Goal: Transaction & Acquisition: Purchase product/service

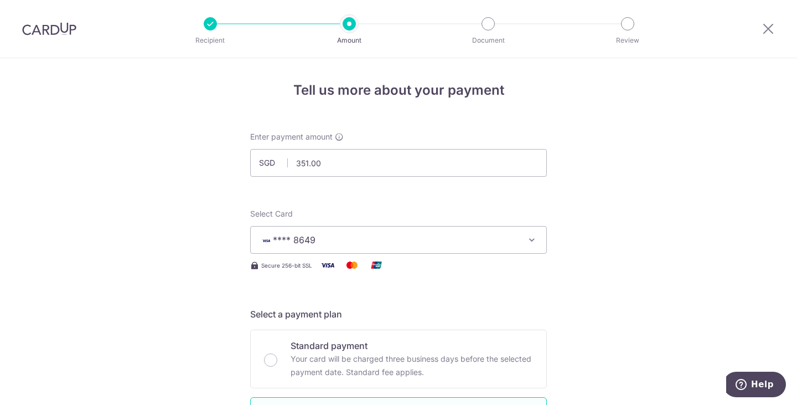
click at [38, 40] on div at bounding box center [49, 29] width 99 height 58
drag, startPoint x: 44, startPoint y: 24, endPoint x: 445, endPoint y: 46, distance: 401.4
click at [44, 23] on img at bounding box center [49, 28] width 54 height 13
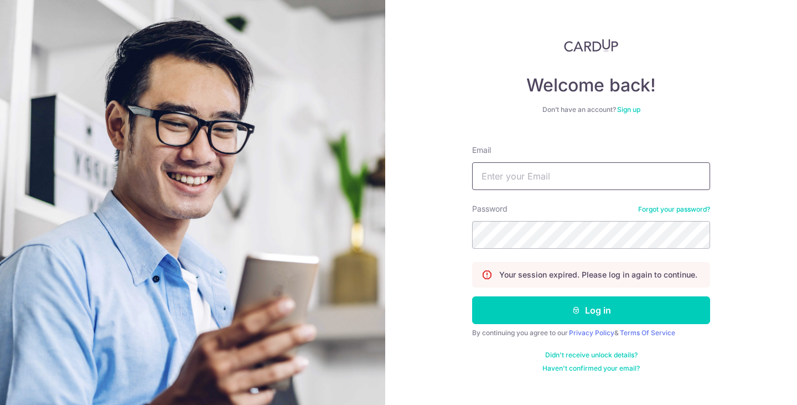
click at [581, 182] on input "Email" at bounding box center [591, 176] width 238 height 28
type input "fcsh@live.com.sg"
click at [472, 296] on button "Log in" at bounding box center [591, 310] width 238 height 28
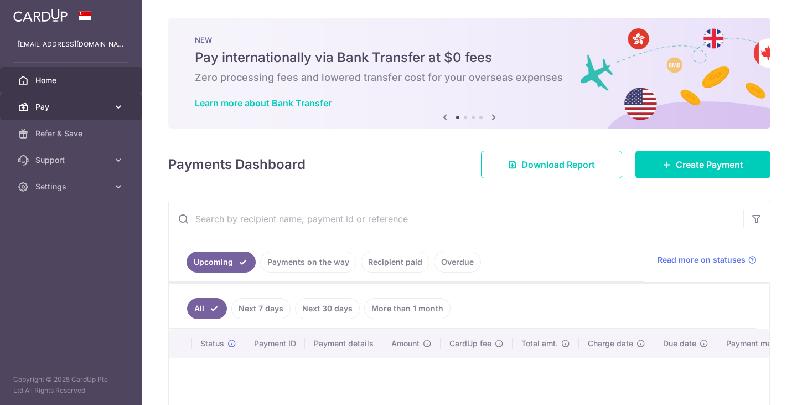
click at [68, 108] on span "Pay" at bounding box center [71, 106] width 73 height 11
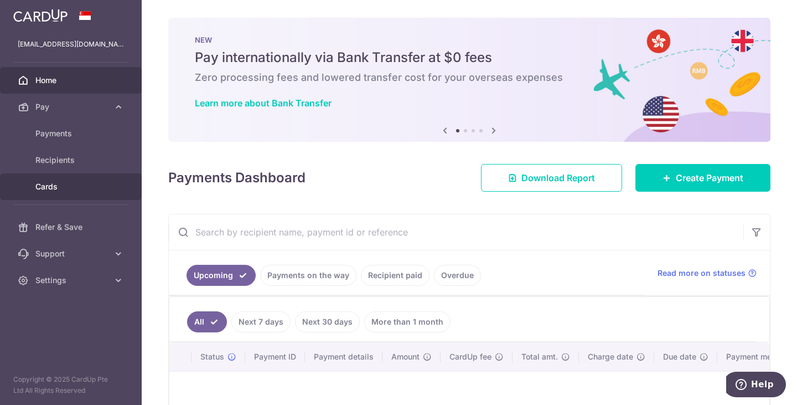
click at [54, 180] on link "Cards" at bounding box center [71, 186] width 142 height 27
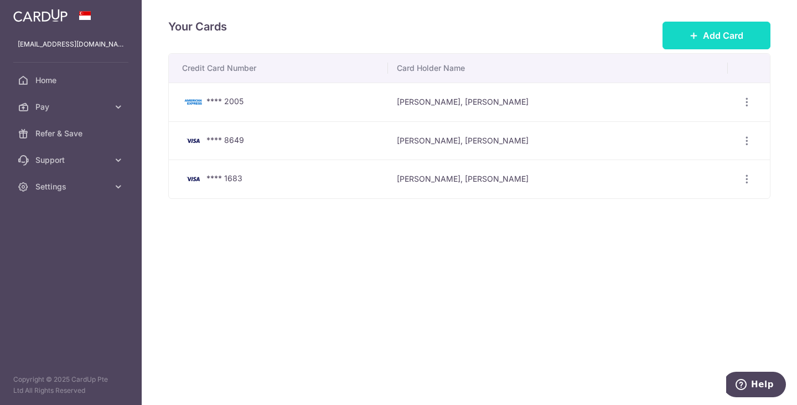
click at [713, 37] on span "Add Card" at bounding box center [723, 35] width 40 height 13
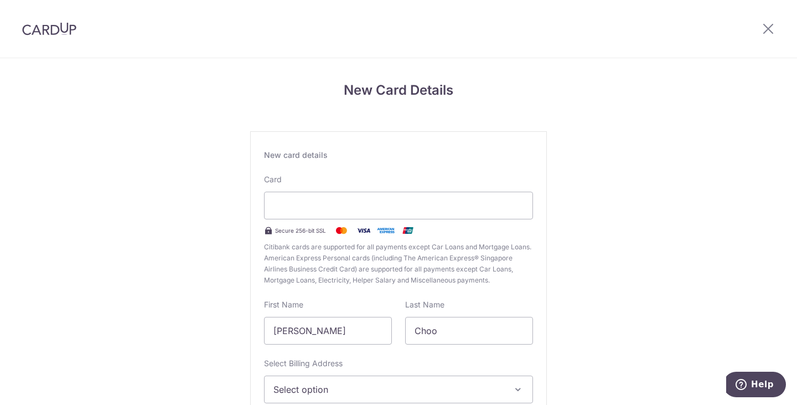
click at [343, 228] on img at bounding box center [341, 230] width 22 height 13
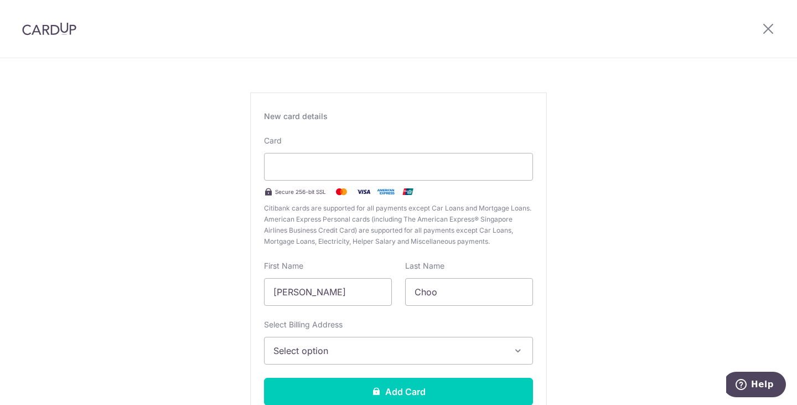
scroll to position [55, 0]
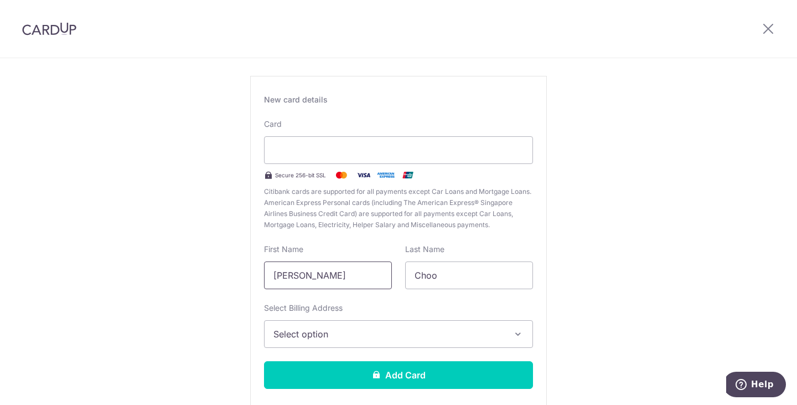
drag, startPoint x: 363, startPoint y: 271, endPoint x: 0, endPoint y: 239, distance: 364.6
click at [0, 239] on div "New Card Details New card details Card Secure 256-bit SSL Citibank cards are su…" at bounding box center [398, 235] width 797 height 465
type input "FELICIA"
type input "CSH"
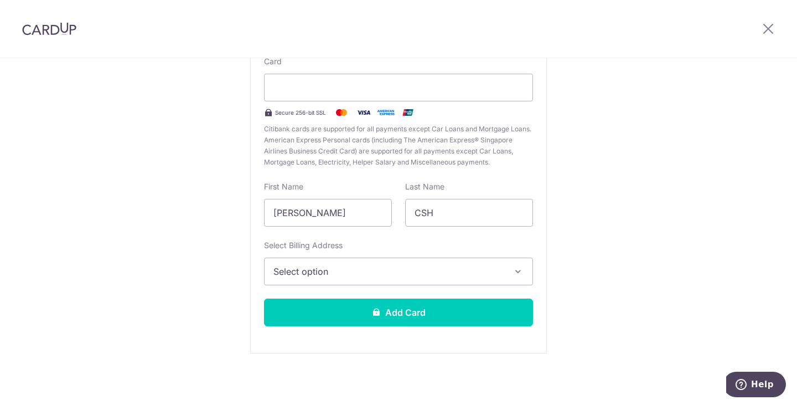
scroll to position [118, 0]
click at [303, 263] on button "Select option" at bounding box center [398, 271] width 269 height 28
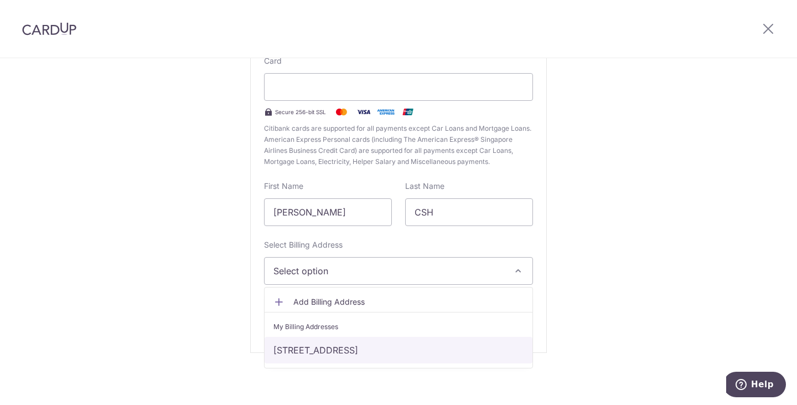
click at [342, 352] on link "108 #03-1784, JALAN BUKIT MERAH, Singapore, Singapore-160108" at bounding box center [399, 350] width 268 height 27
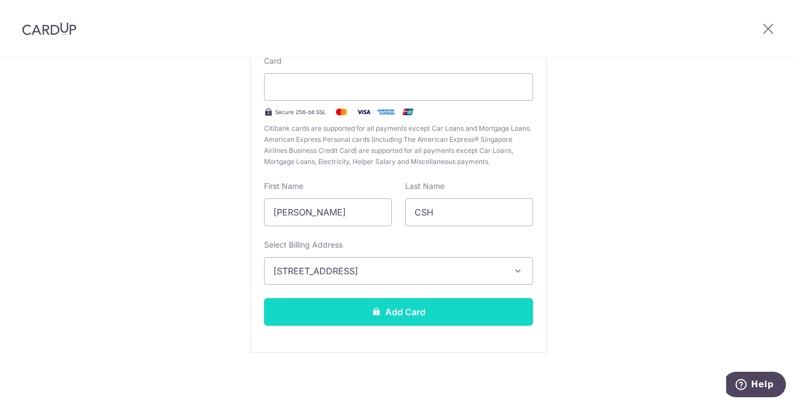
click at [362, 306] on button "Add Card" at bounding box center [398, 312] width 269 height 28
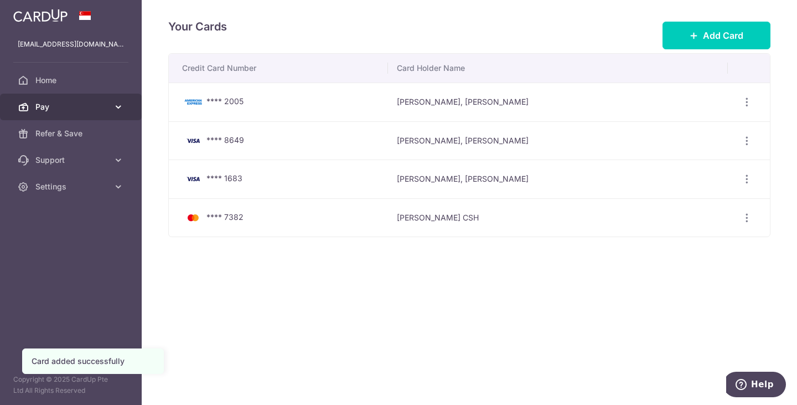
click at [59, 106] on span "Pay" at bounding box center [71, 106] width 73 height 11
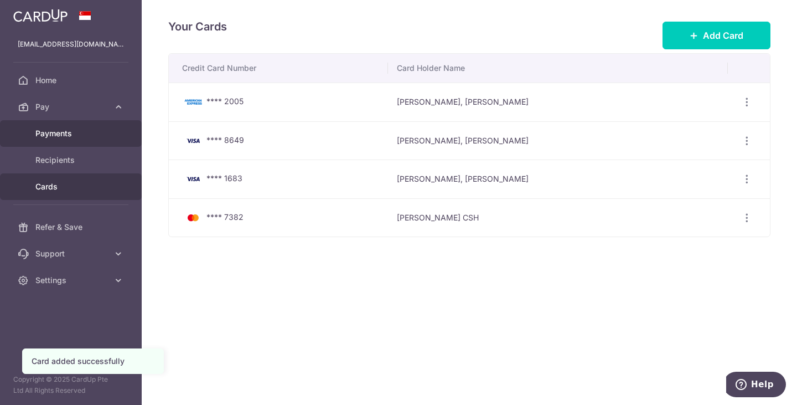
click at [53, 131] on span "Payments" at bounding box center [71, 133] width 73 height 11
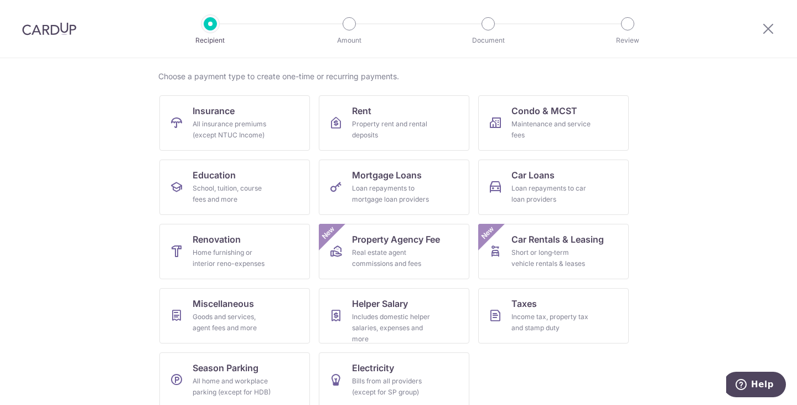
scroll to position [91, 0]
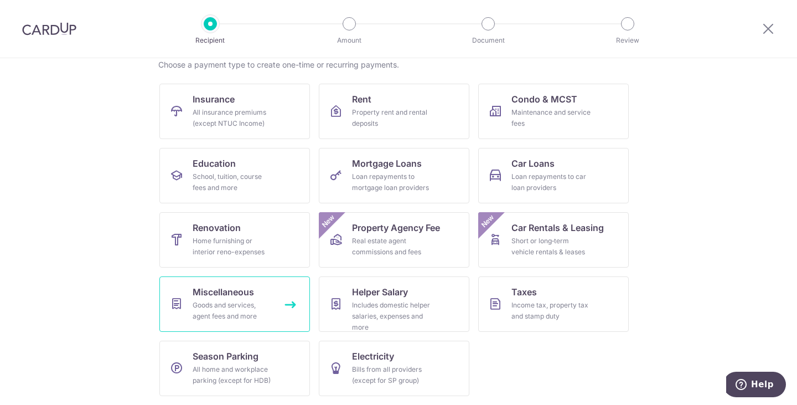
click at [257, 298] on link "Miscellaneous Goods and services, agent fees and more" at bounding box center [234, 303] width 151 height 55
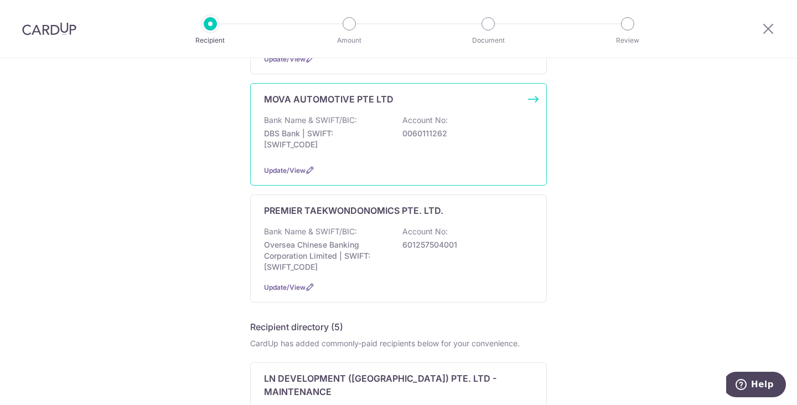
scroll to position [387, 0]
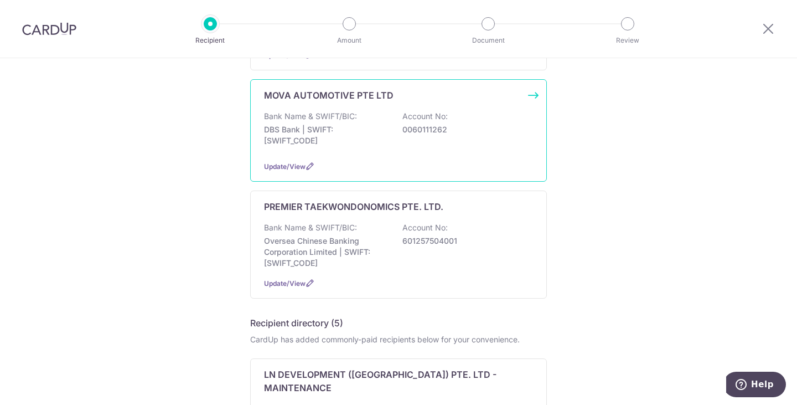
click at [367, 236] on p "Oversea Chinese Banking Corporation Limited | SWIFT: [SWIFT_CODE]" at bounding box center [326, 251] width 124 height 33
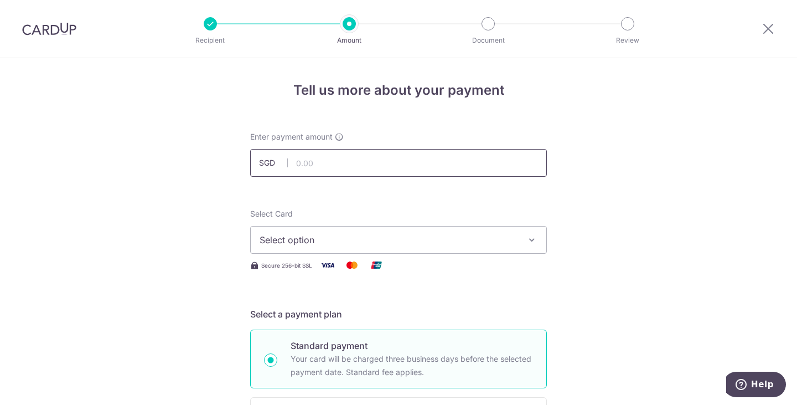
click at [342, 170] on input "text" at bounding box center [398, 163] width 297 height 28
drag, startPoint x: 342, startPoint y: 170, endPoint x: 259, endPoint y: 193, distance: 86.1
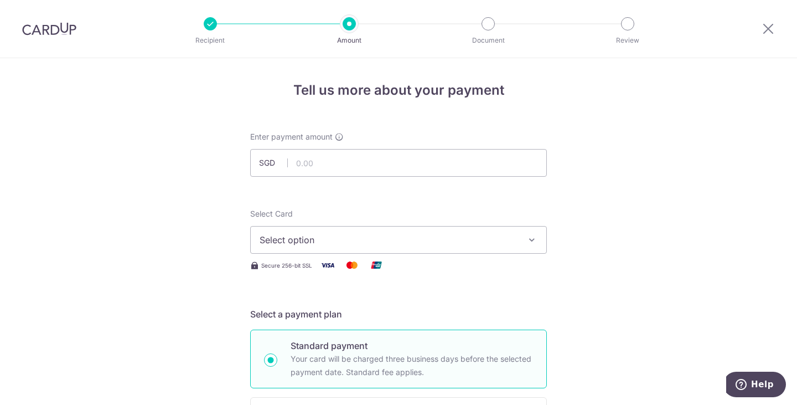
click at [352, 155] on input "text" at bounding box center [398, 163] width 297 height 28
type input "351.00"
click at [355, 235] on span "Select option" at bounding box center [389, 239] width 258 height 13
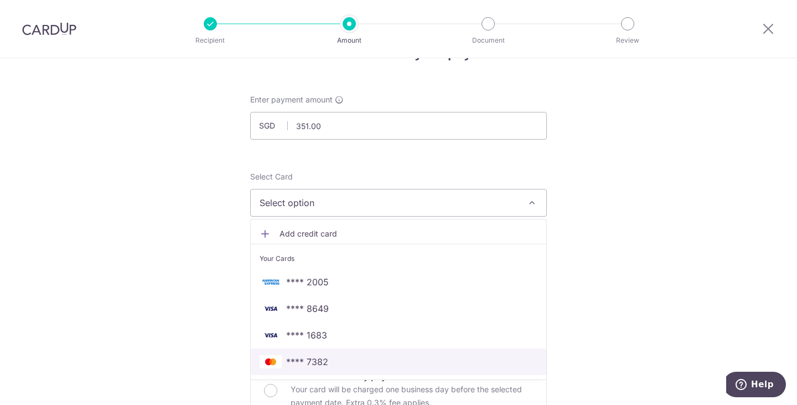
scroll to position [55, 0]
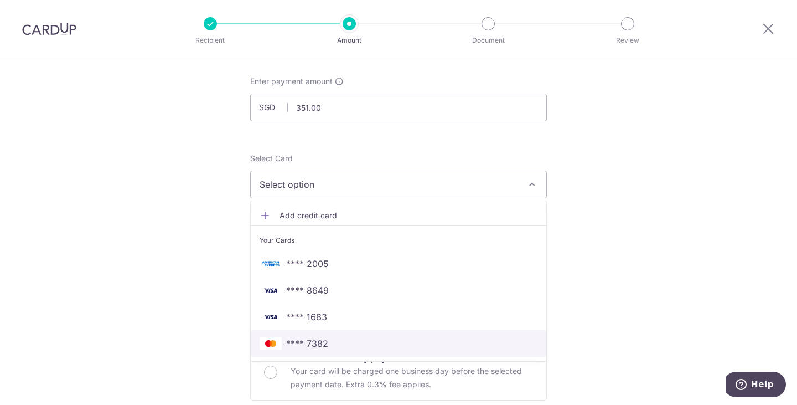
click at [319, 345] on span "**** 7382" at bounding box center [307, 343] width 42 height 13
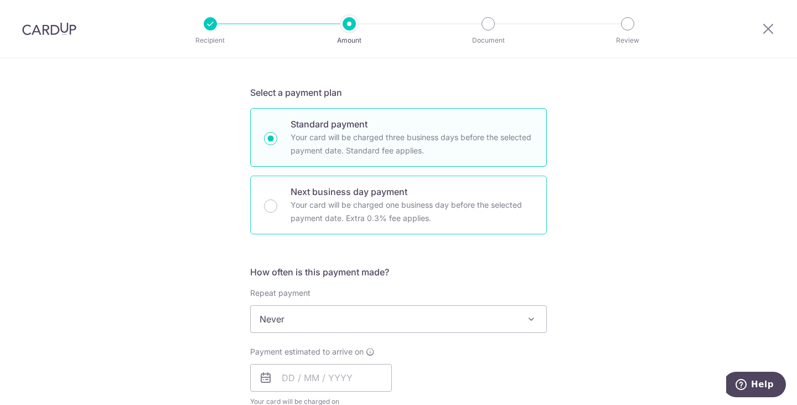
click at [333, 201] on p "Your card will be charged one business day before the selected payment date. Ex…" at bounding box center [412, 211] width 242 height 27
click at [277, 201] on input "Next business day payment Your card will be charged one business day before the…" at bounding box center [270, 205] width 13 height 13
radio input "false"
radio input "true"
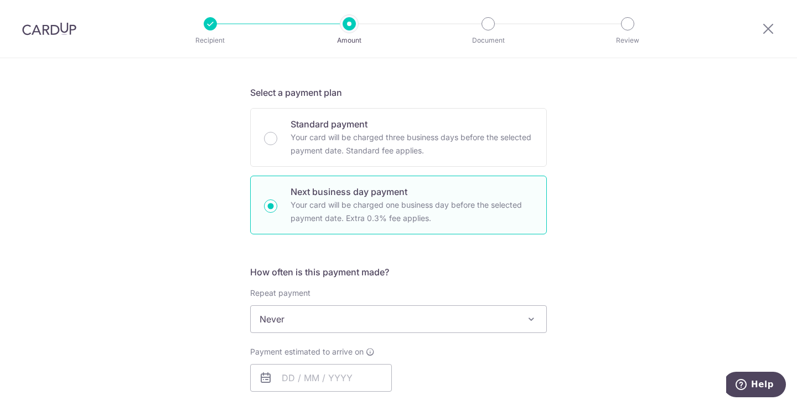
scroll to position [332, 0]
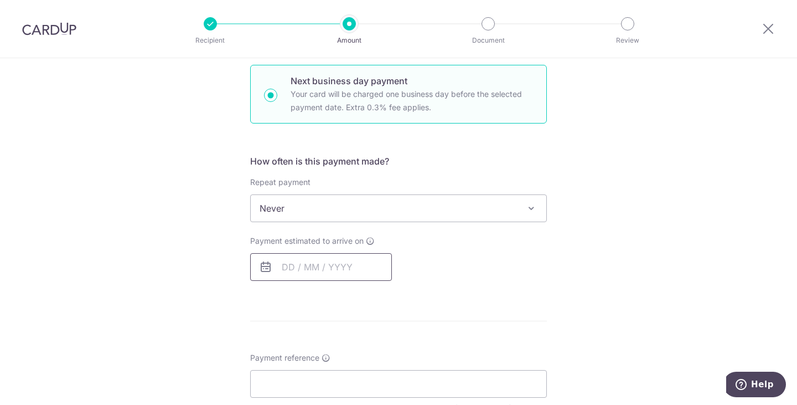
click at [300, 277] on input "text" at bounding box center [321, 267] width 142 height 28
click at [381, 367] on link "10" at bounding box center [384, 368] width 18 height 18
type input "[DATE]"
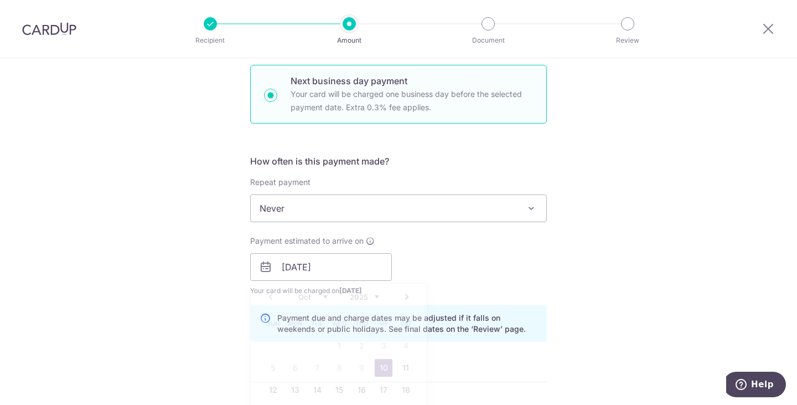
click at [517, 309] on div "Payment due and charge dates may be adjusted if it falls on weekends or public …" at bounding box center [398, 323] width 297 height 37
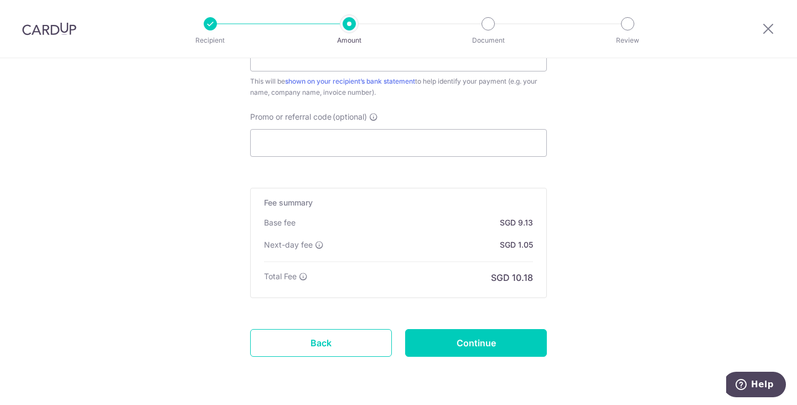
scroll to position [720, 0]
